Goal: Task Accomplishment & Management: Complete application form

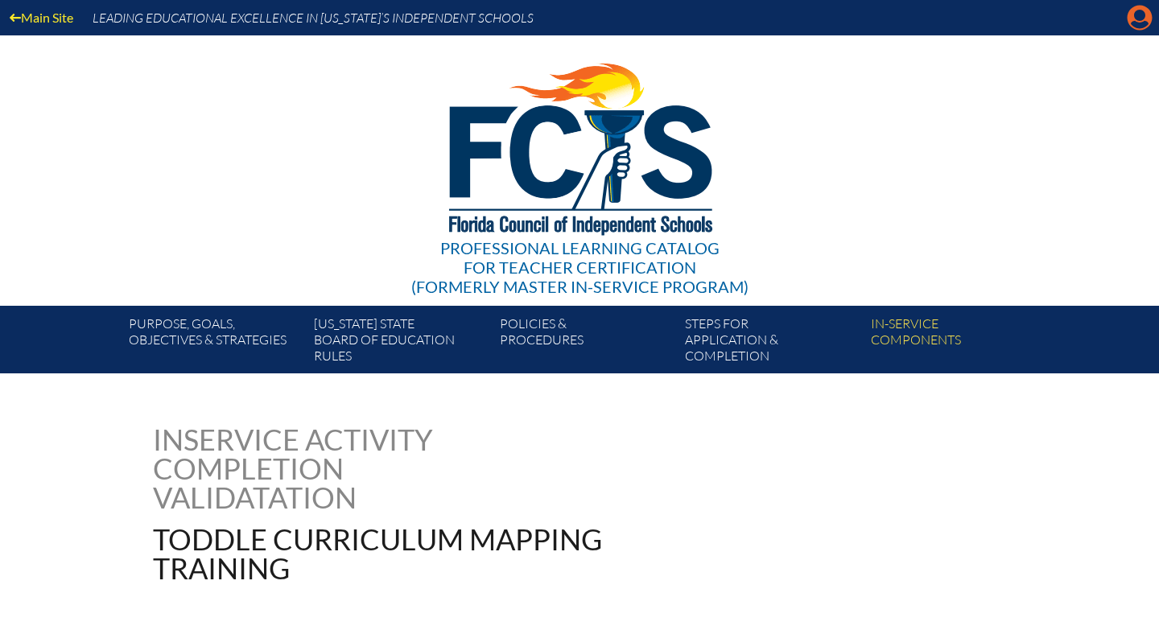
click at [1142, 19] on icon "Manage account" at bounding box center [1140, 18] width 26 height 26
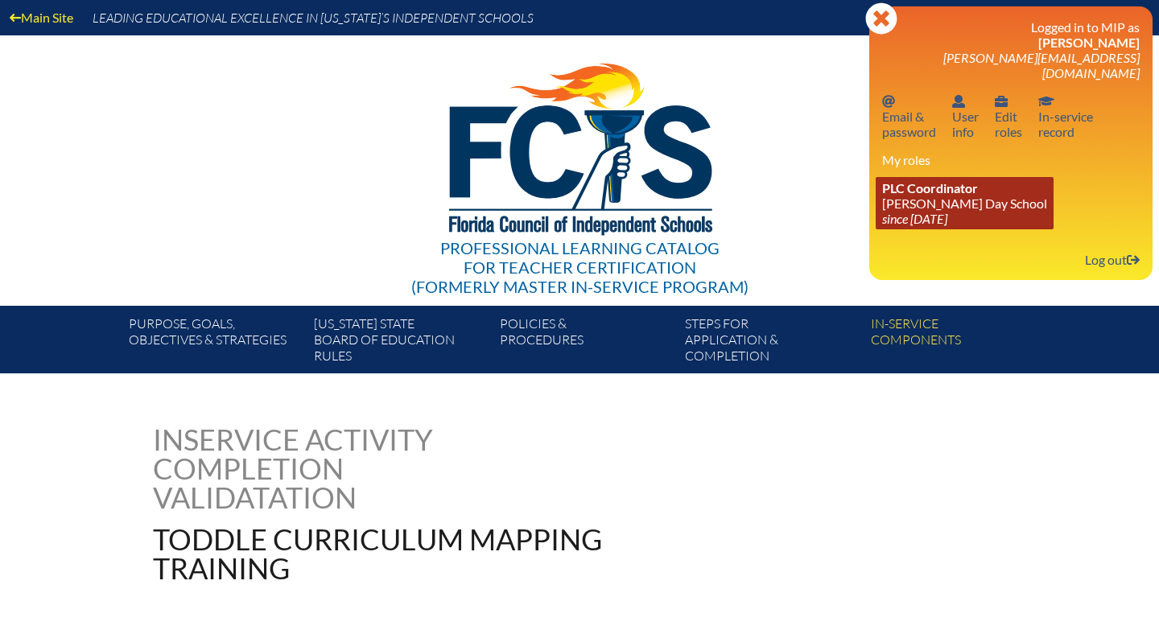
click at [1001, 196] on link "PLC Coordinator Martin J. Gottlieb Day School since 2016 Dec 1" at bounding box center [965, 203] width 178 height 52
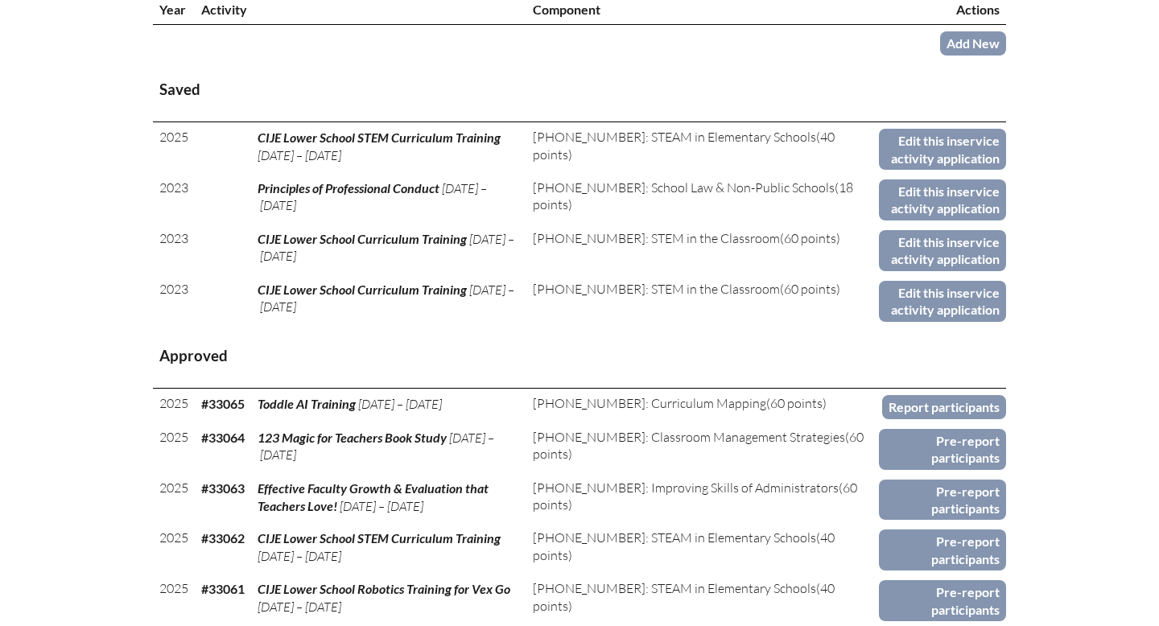
scroll to position [630, 0]
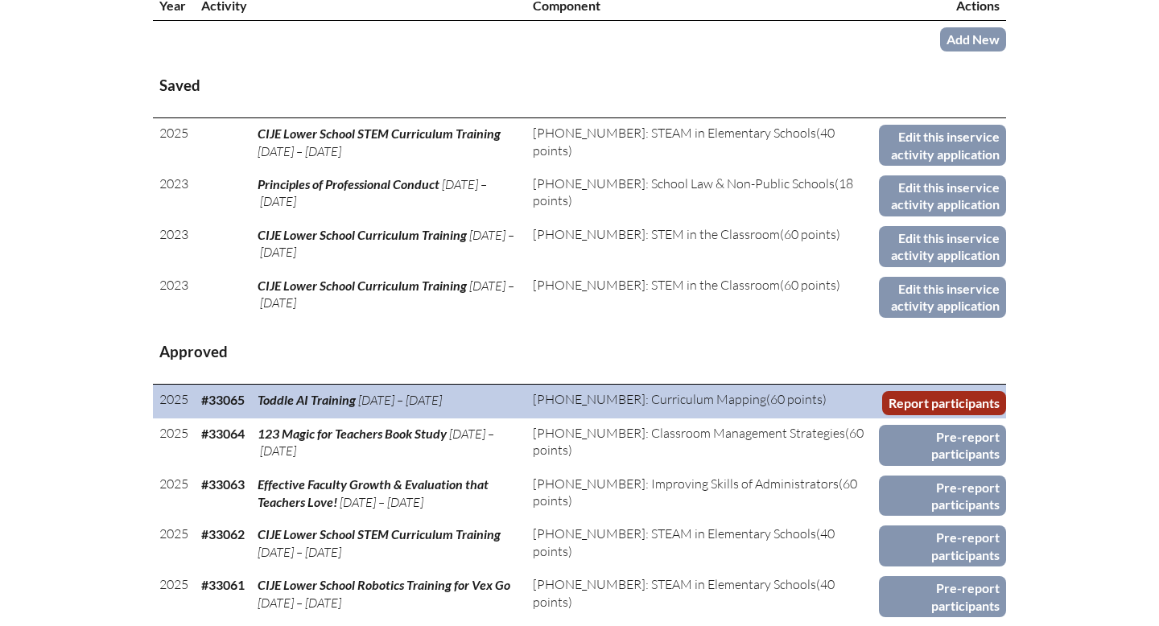
click at [936, 396] on link "Report participants" at bounding box center [944, 402] width 124 height 23
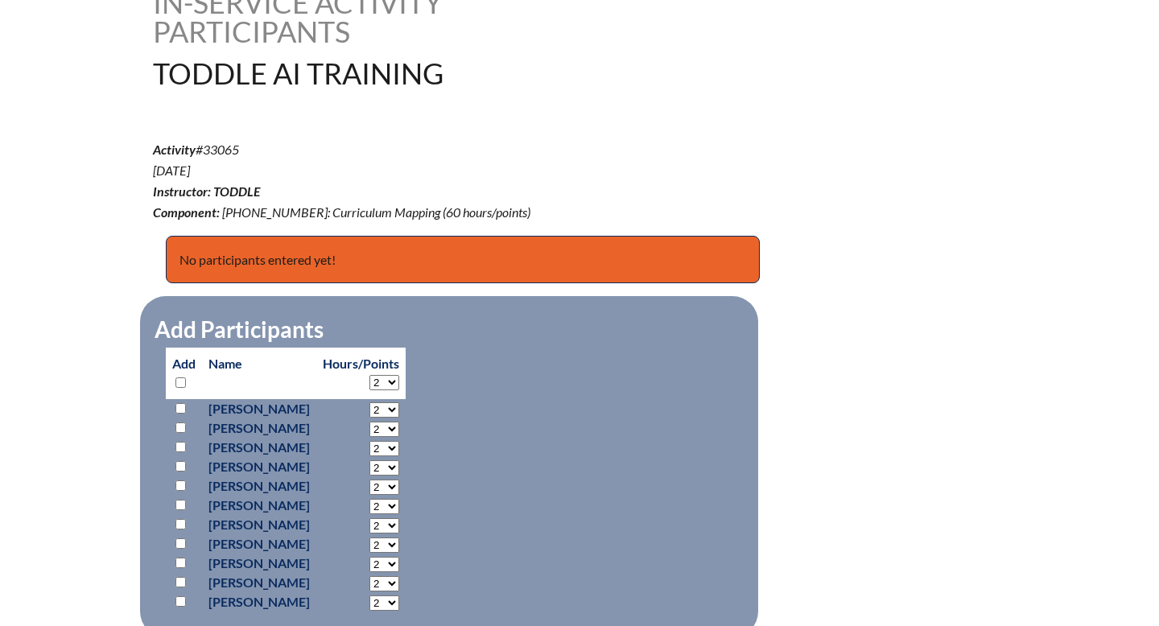
scroll to position [440, 0]
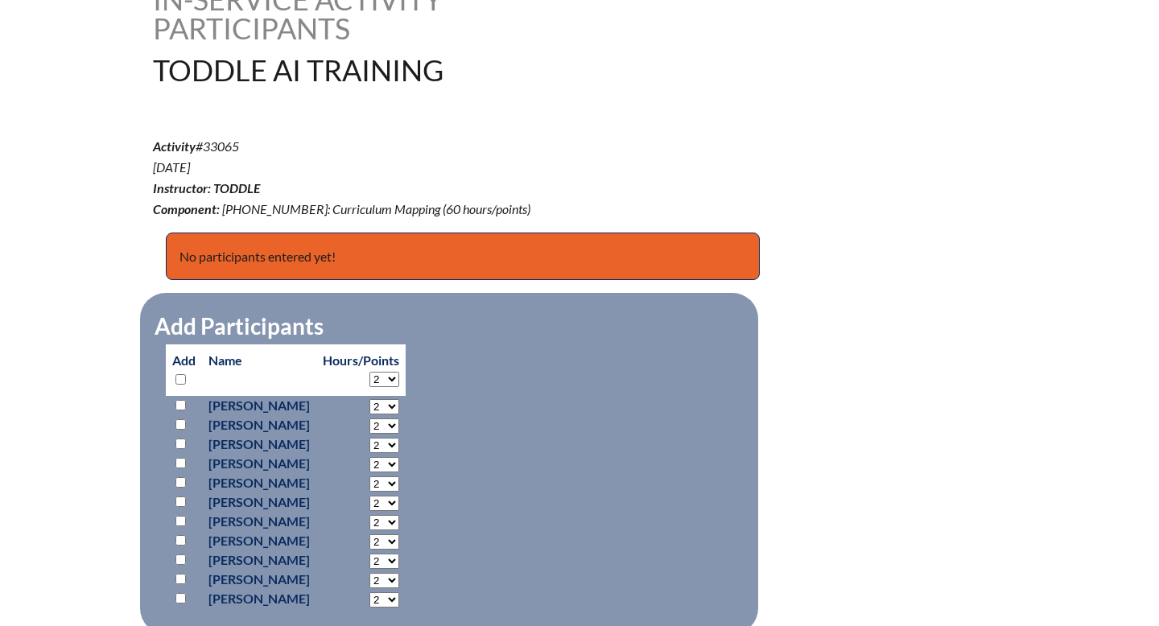
click at [180, 482] on input "checkbox" at bounding box center [180, 482] width 10 height 10
checkbox input "true"
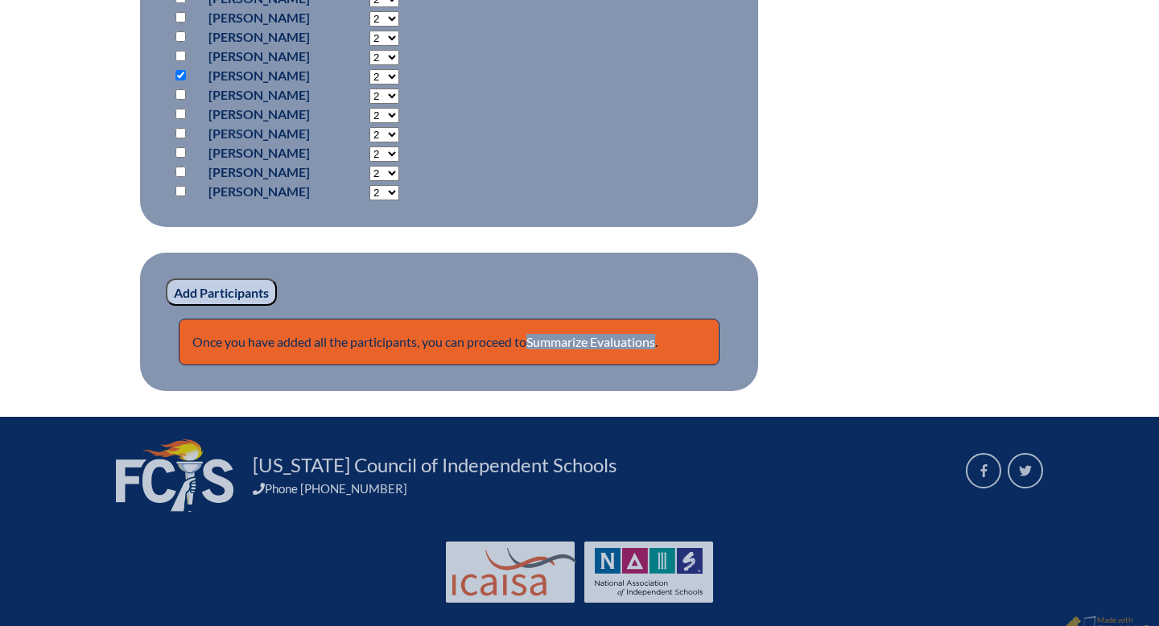
scroll to position [858, 0]
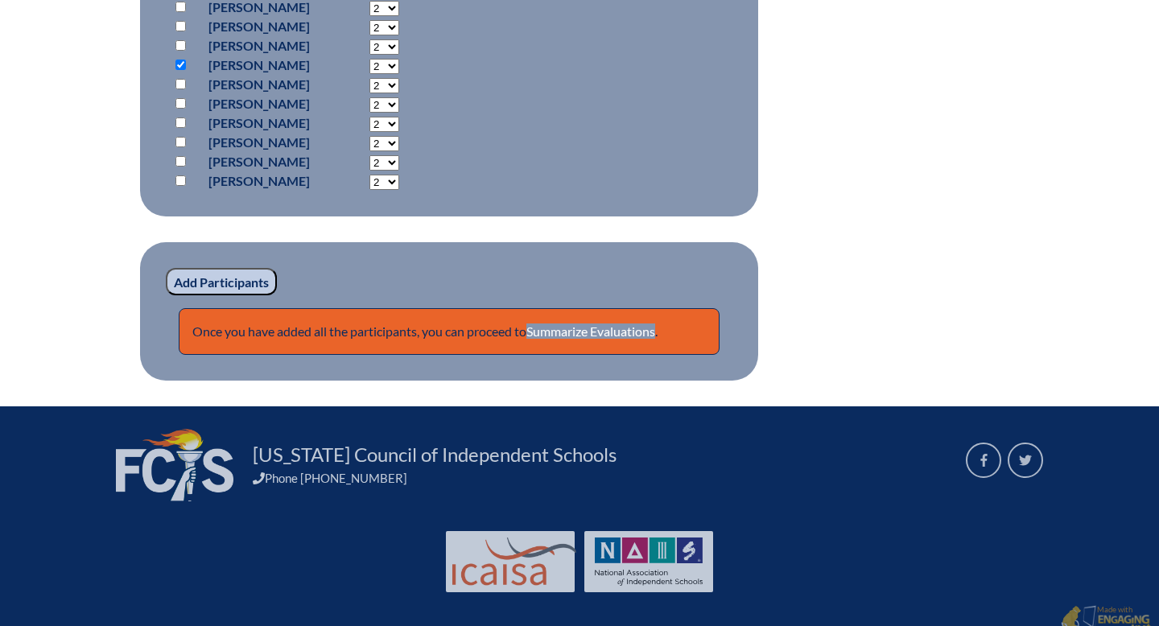
click at [242, 284] on input "Add Participants" at bounding box center [221, 281] width 111 height 27
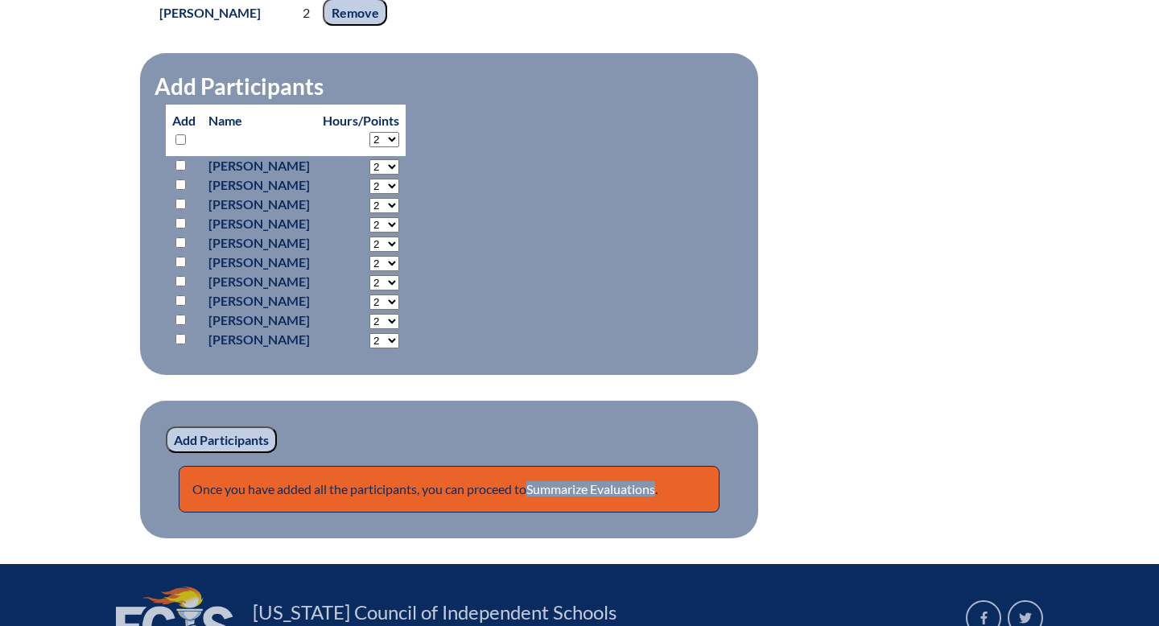
scroll to position [811, 0]
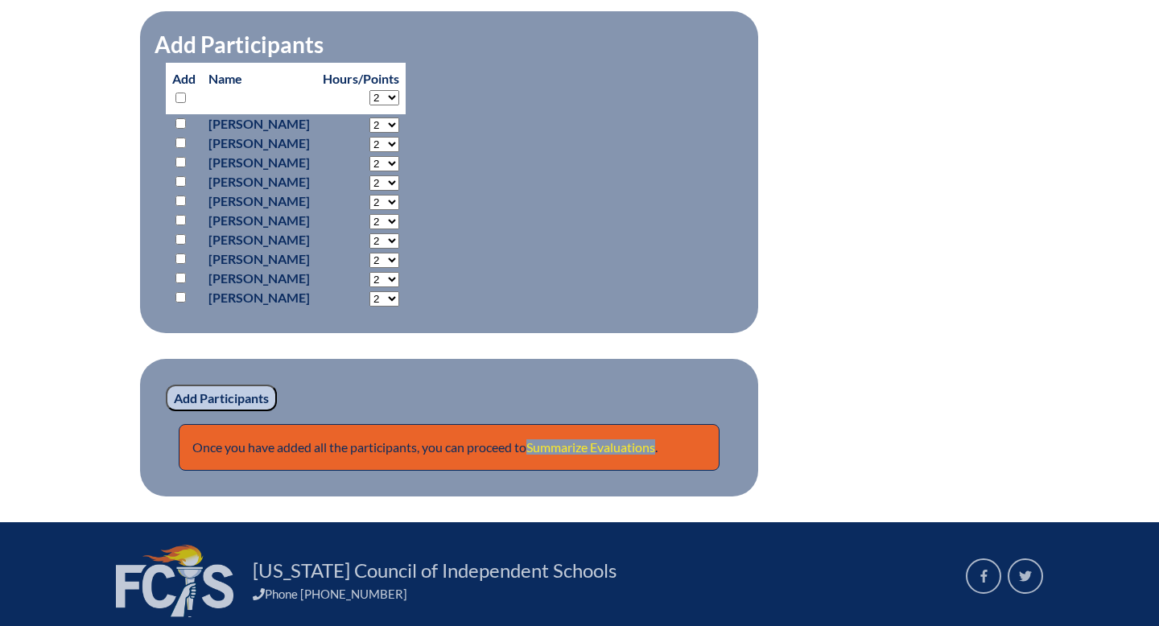
click at [596, 448] on link "Summarize Evaluations" at bounding box center [590, 447] width 129 height 15
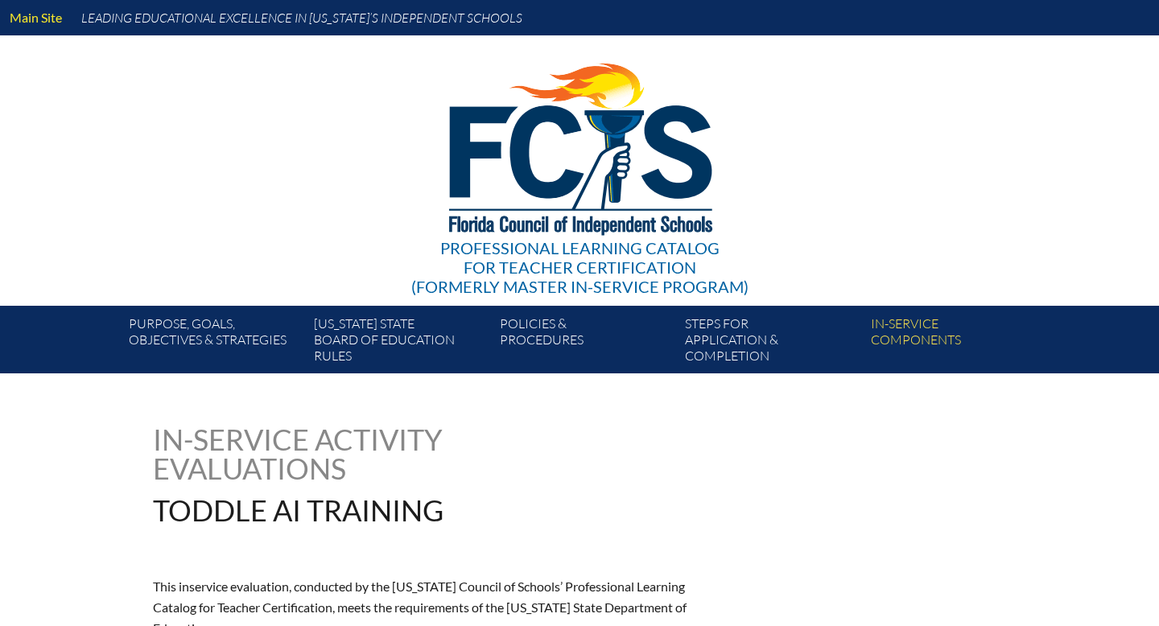
type input "0"
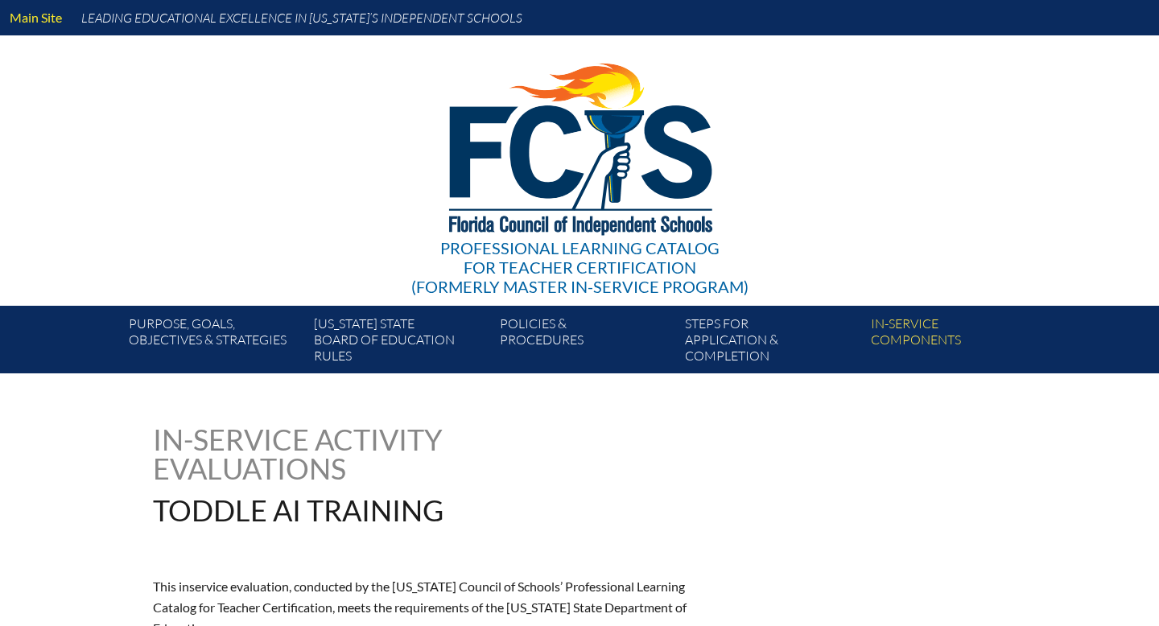
type input "0"
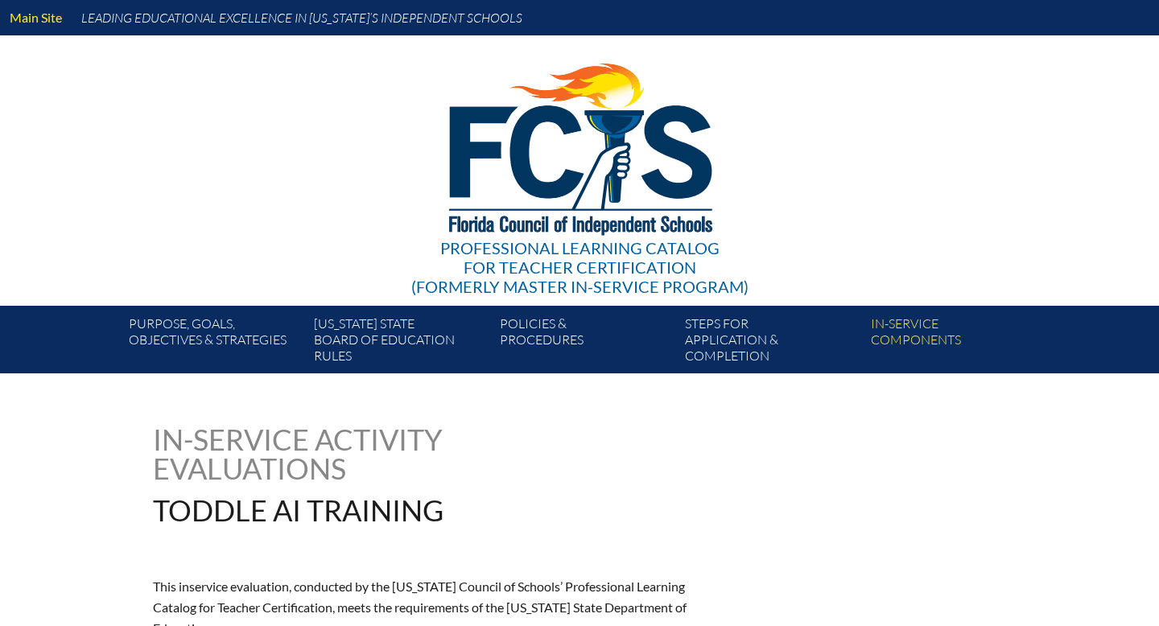
type input "0"
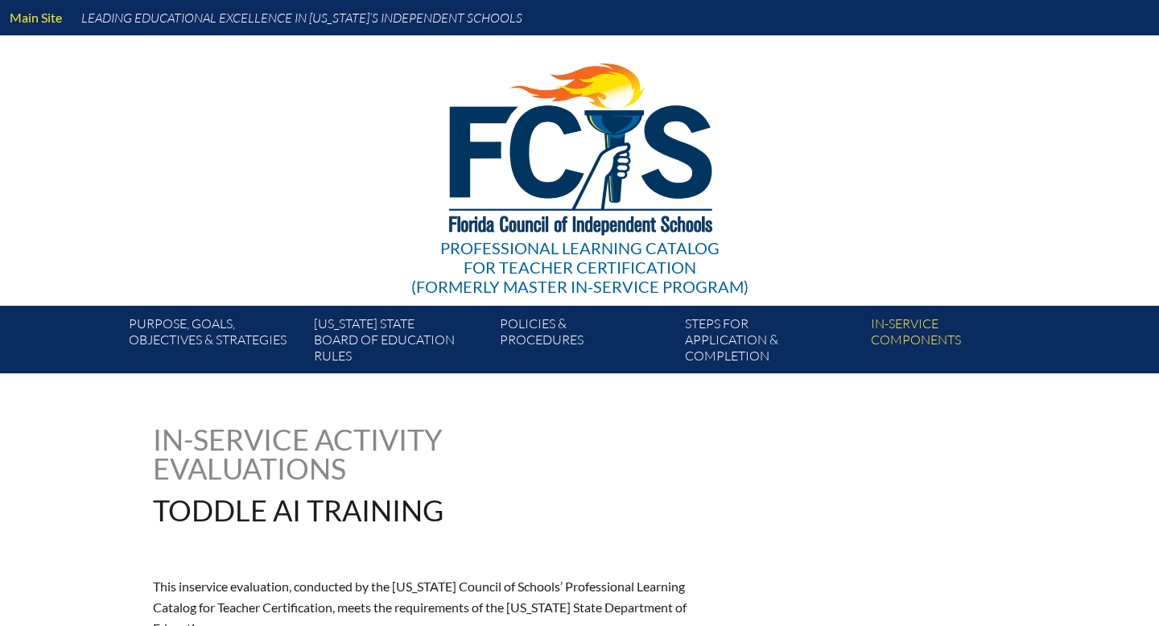
type input "0"
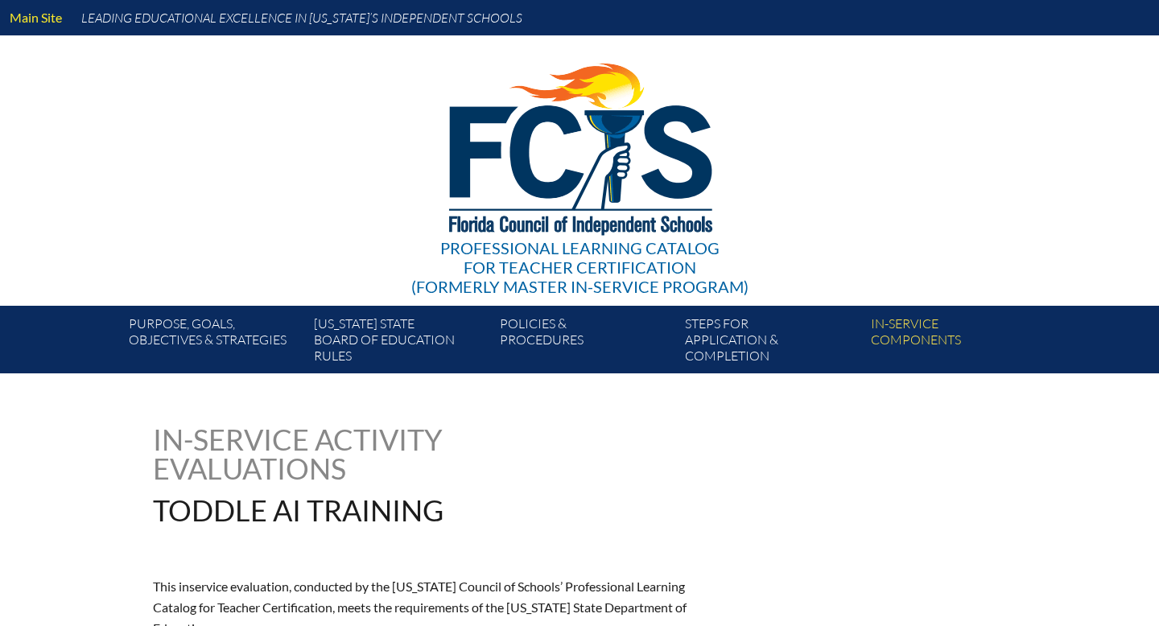
type input "0"
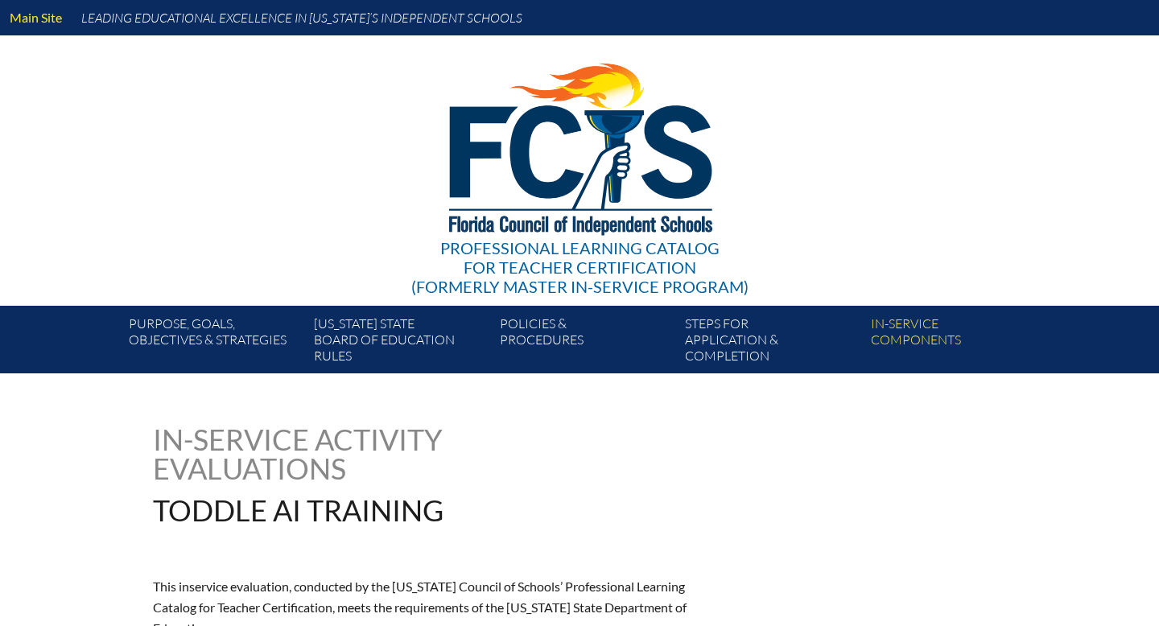
type input "0"
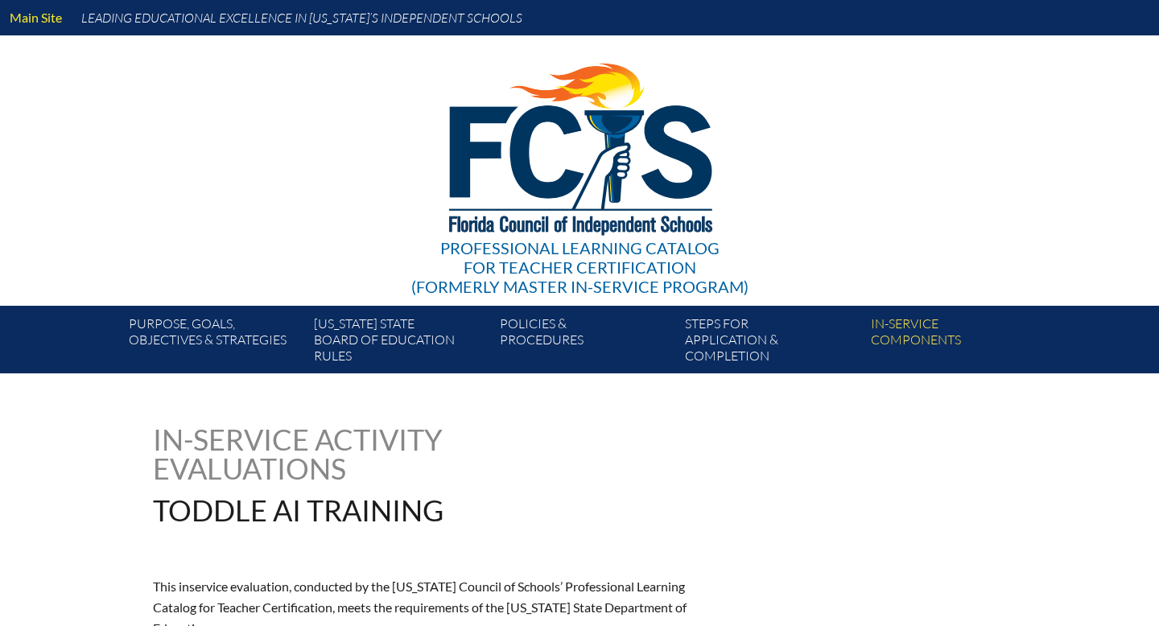
type input "0"
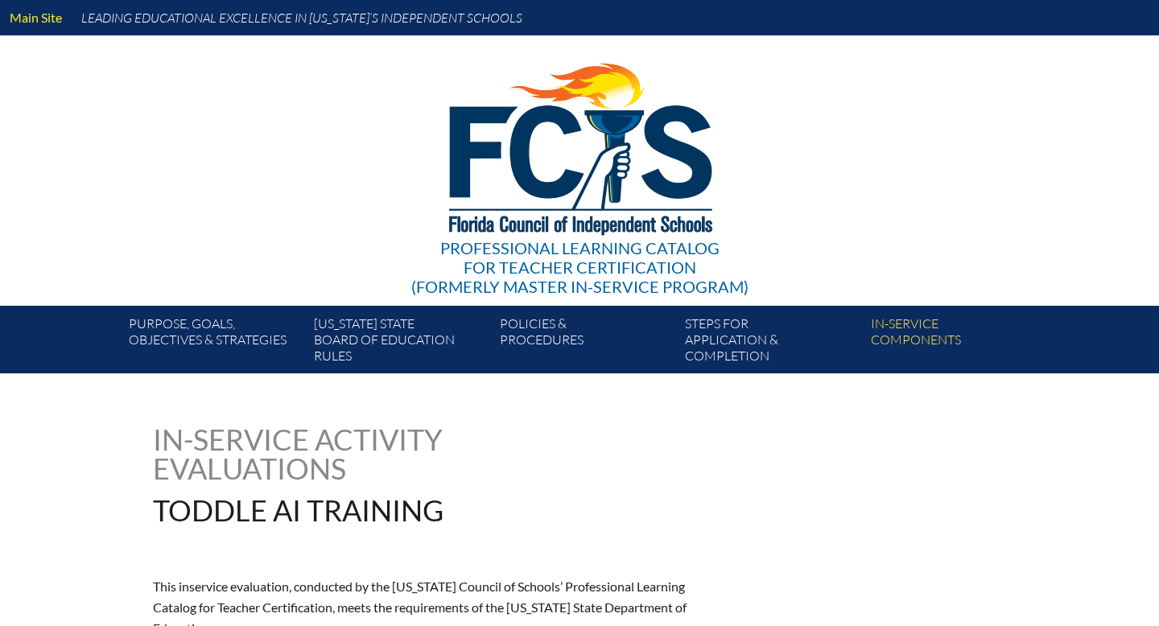
type input "0"
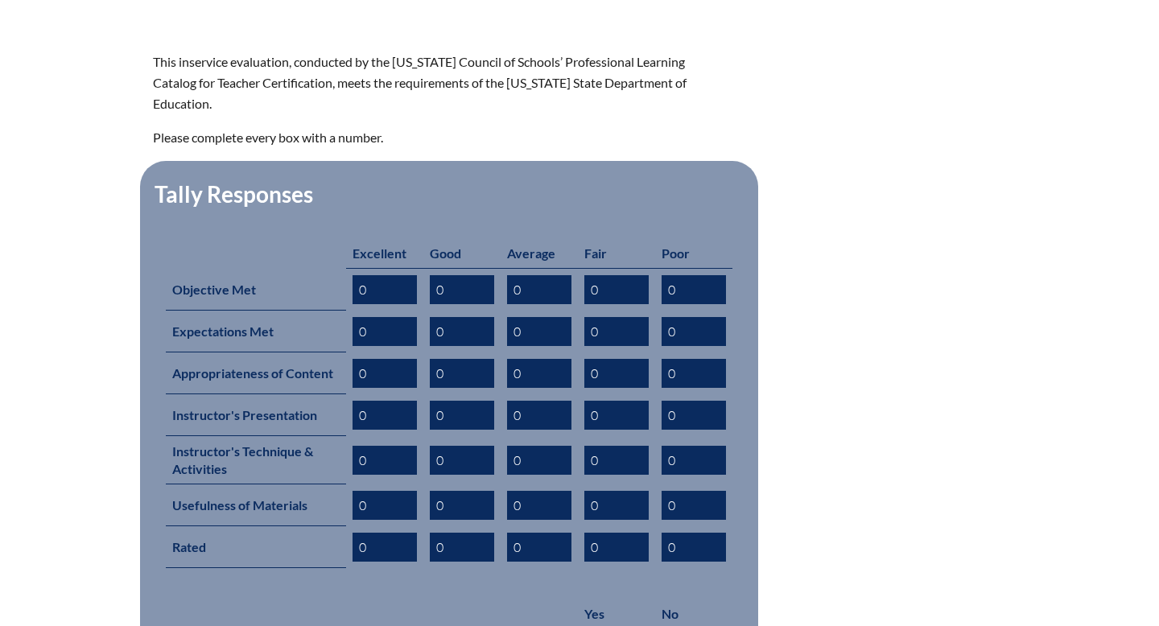
scroll to position [527, 0]
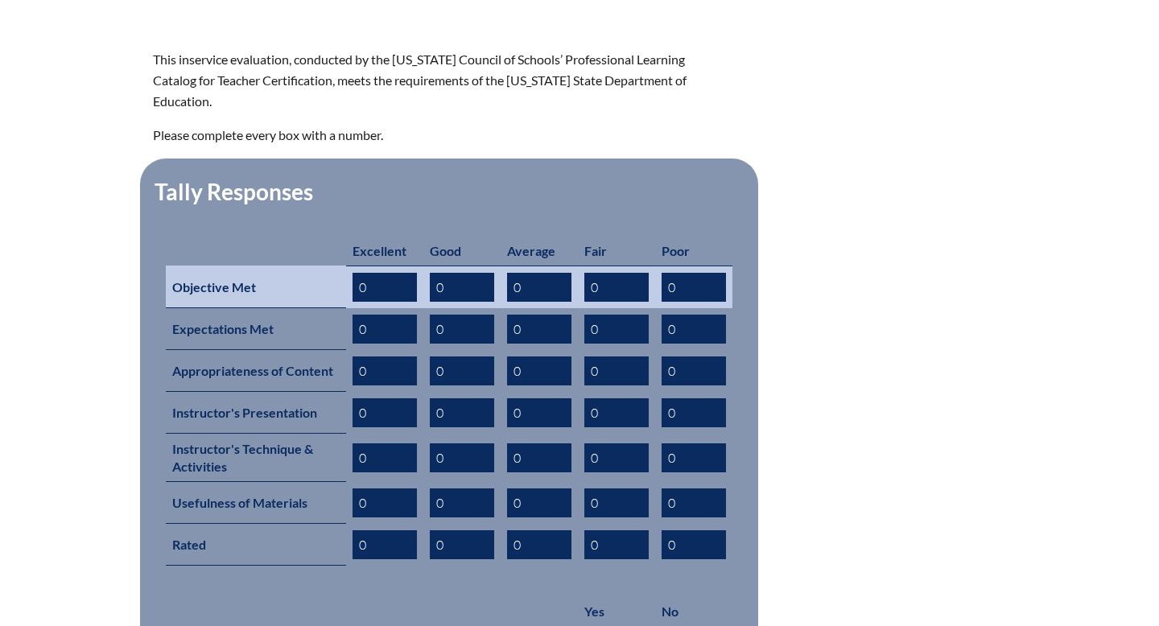
click at [374, 273] on input "0" at bounding box center [385, 287] width 64 height 29
click at [523, 273] on input "0" at bounding box center [539, 287] width 64 height 29
type input "0"
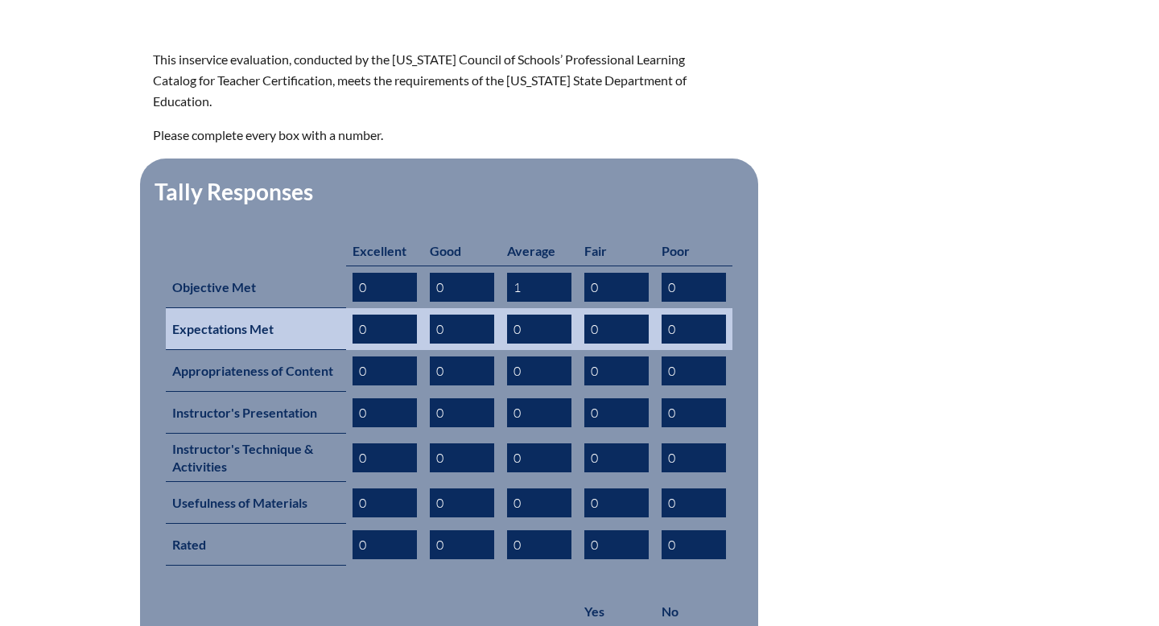
type input "1"
click at [525, 315] on input "0" at bounding box center [539, 329] width 64 height 29
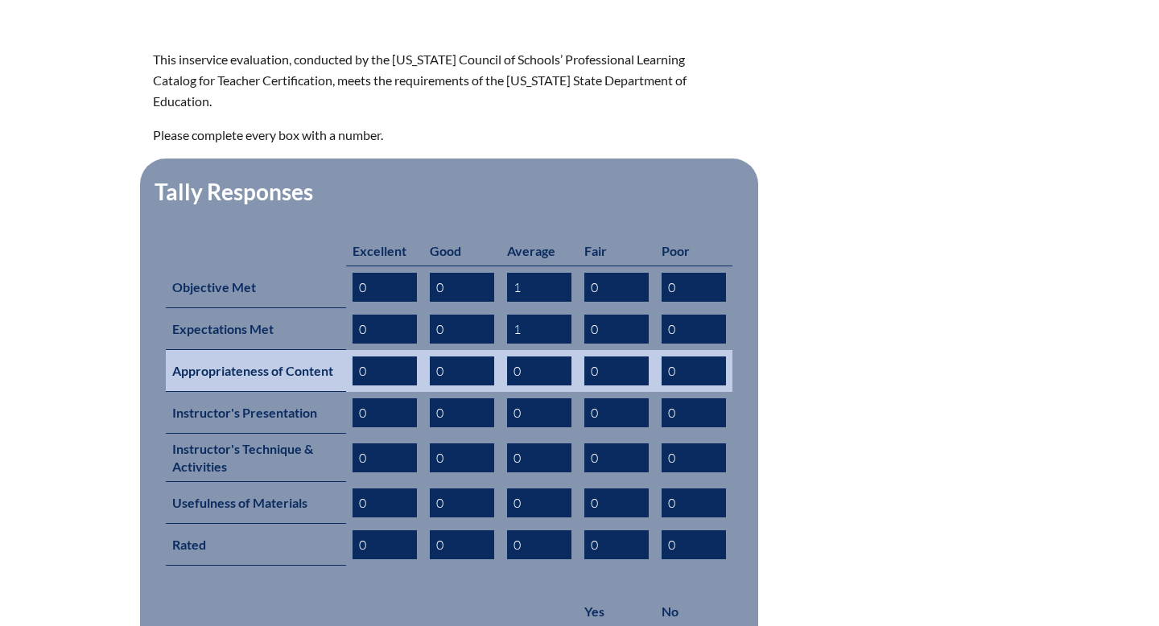
type input "1"
click at [526, 357] on input "0" at bounding box center [539, 371] width 64 height 29
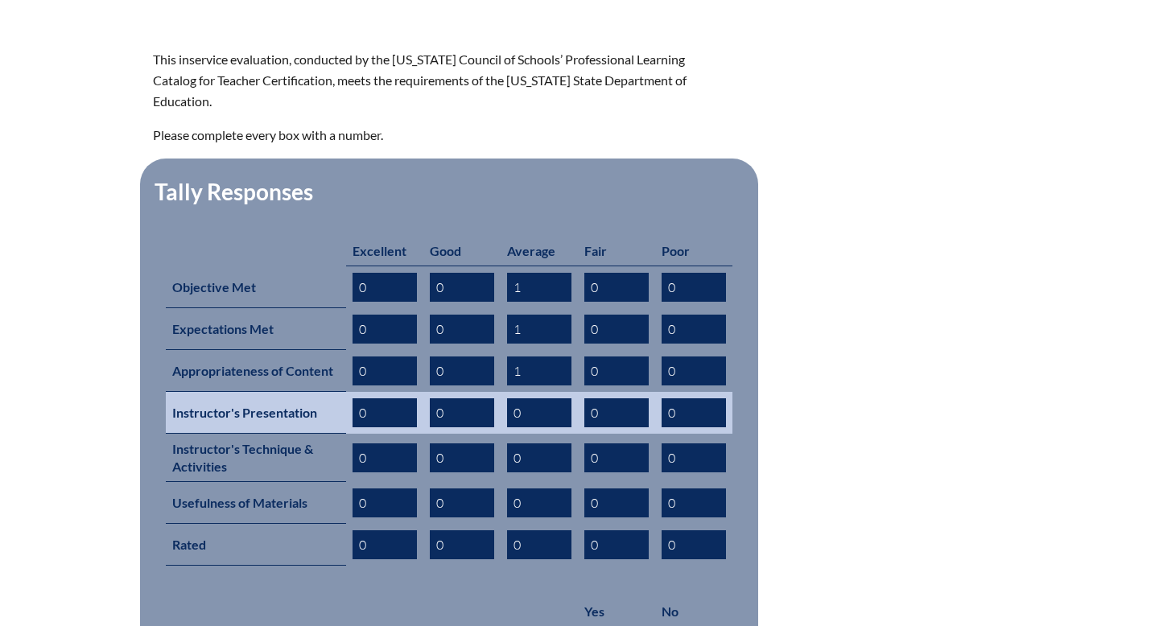
type input "1"
click at [526, 398] on input "0" at bounding box center [539, 412] width 64 height 29
type input "0"
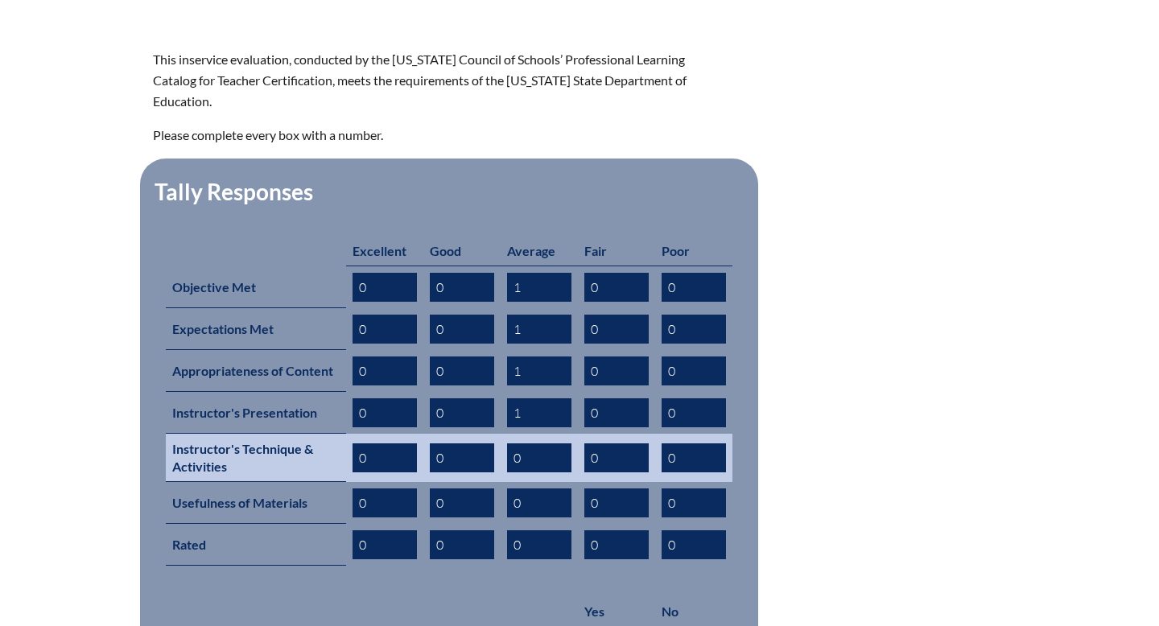
type input "1"
click at [527, 444] on input "0" at bounding box center [539, 458] width 64 height 29
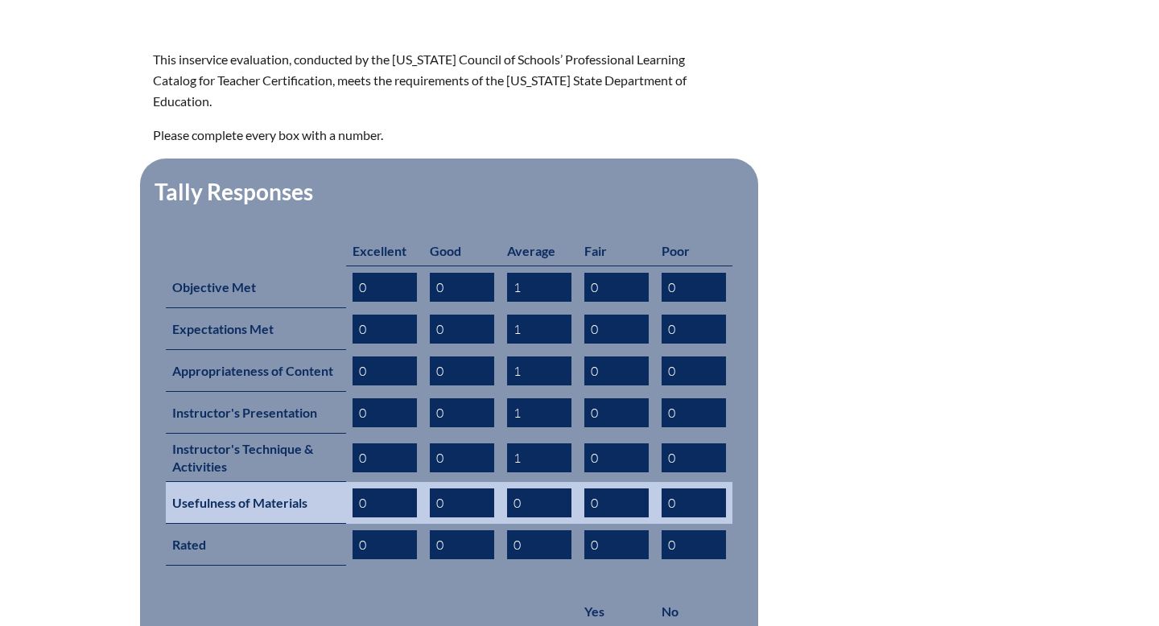
type input "1"
click at [528, 489] on input "0" at bounding box center [539, 503] width 64 height 29
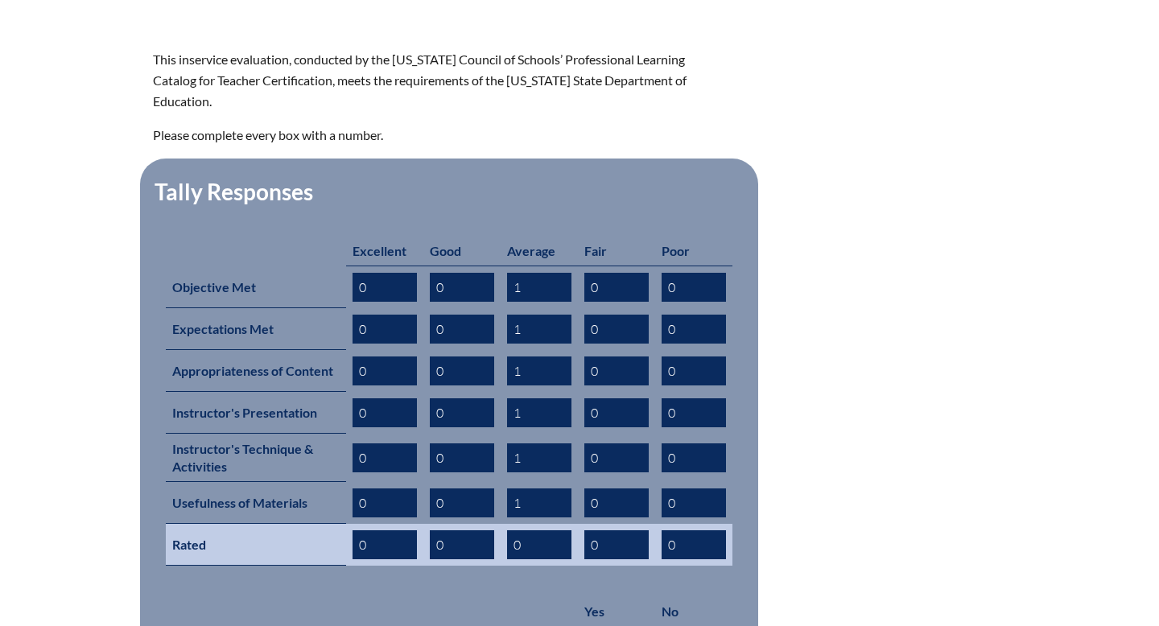
type input "1"
click at [526, 530] on input "0" at bounding box center [539, 544] width 64 height 29
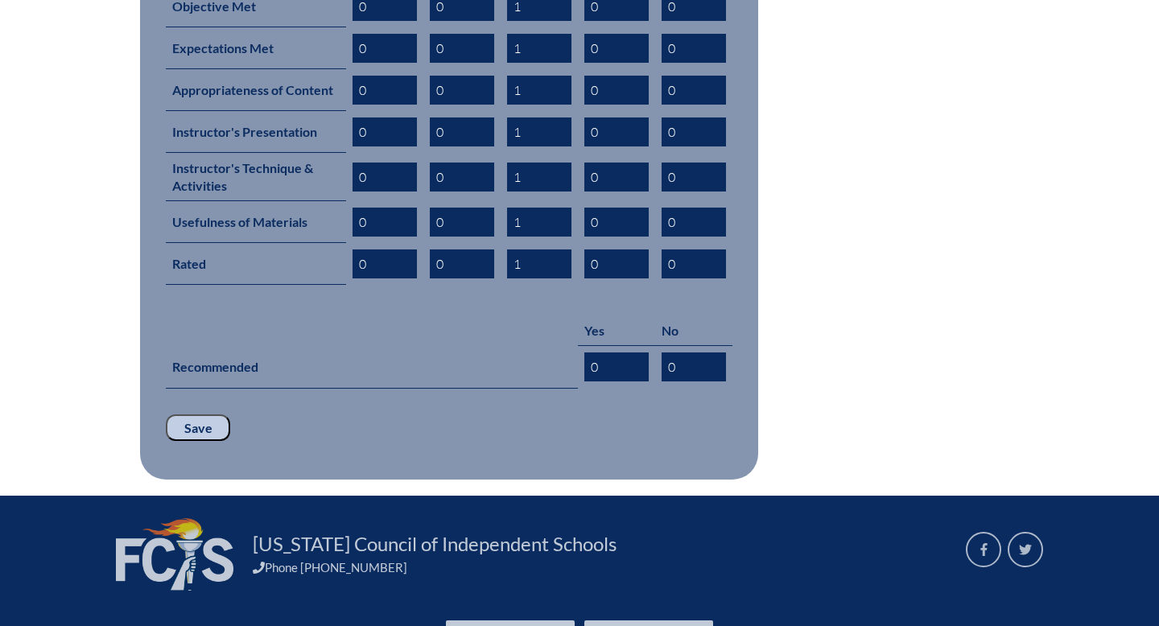
scroll to position [819, 0]
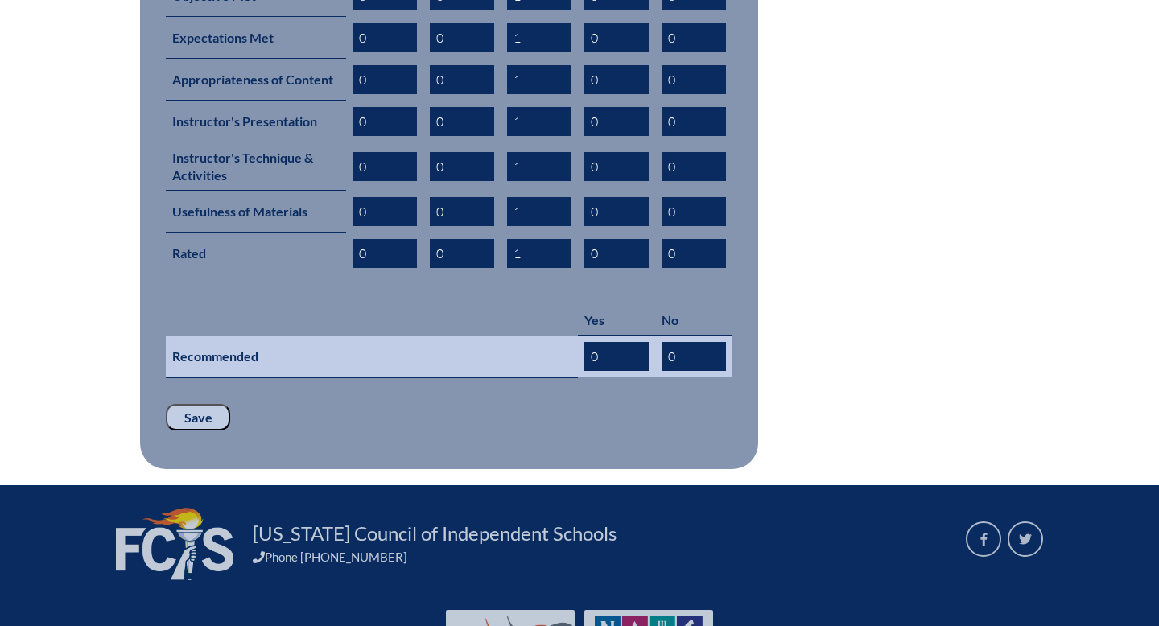
type input "1"
click at [607, 342] on input "0" at bounding box center [616, 356] width 64 height 29
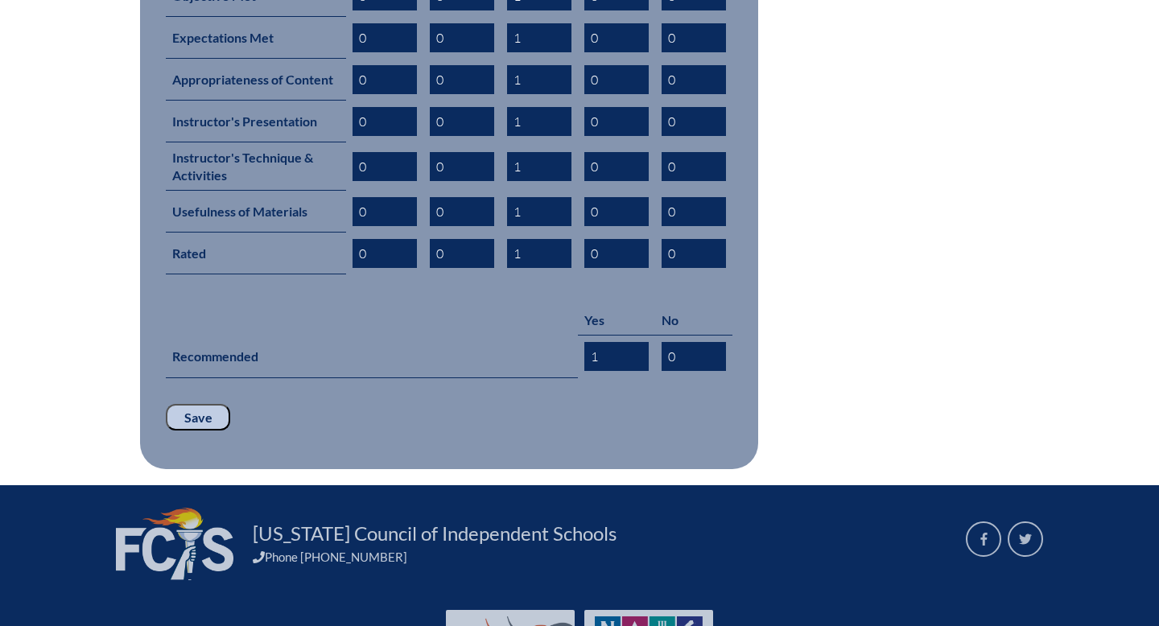
type input "1"
click at [207, 404] on input "Save" at bounding box center [198, 417] width 64 height 27
